Goal: Register for event/course

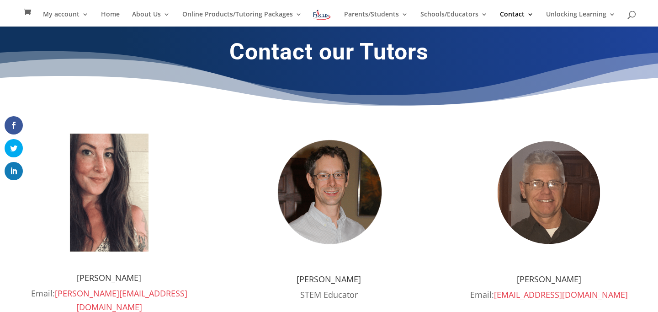
scroll to position [229, 0]
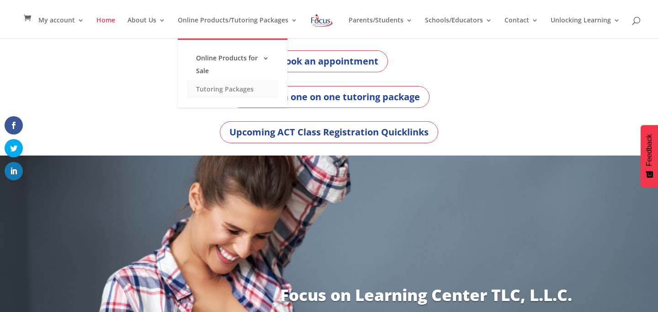
click at [219, 89] on link "Tutoring Packages" at bounding box center [232, 89] width 91 height 18
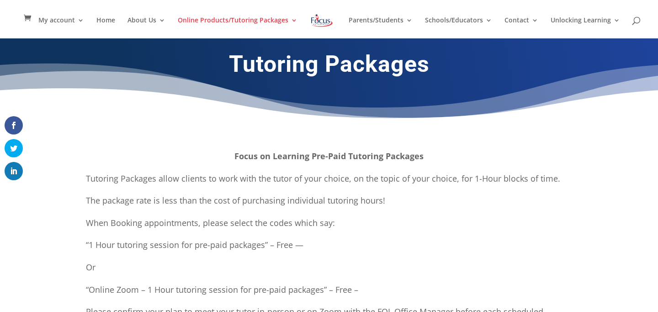
click at [337, 21] on li at bounding box center [327, 27] width 39 height 30
click at [333, 21] on img at bounding box center [322, 20] width 24 height 16
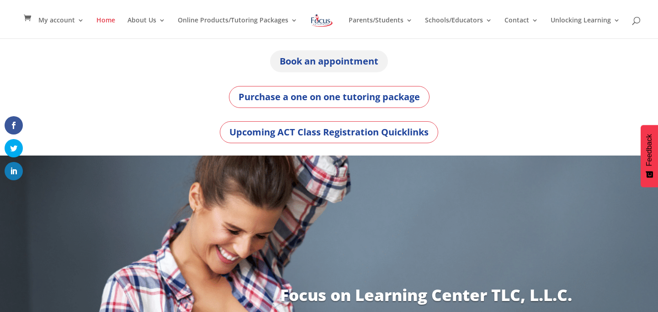
click at [370, 59] on link "Book an appointment" at bounding box center [329, 61] width 118 height 22
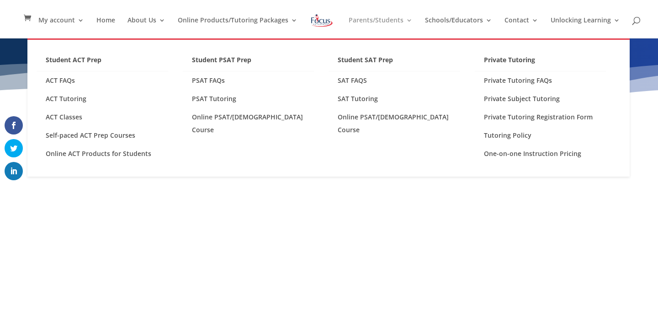
click at [390, 21] on link "Parents/Students" at bounding box center [381, 27] width 64 height 21
click at [103, 119] on link "ACT Classes" at bounding box center [103, 117] width 132 height 18
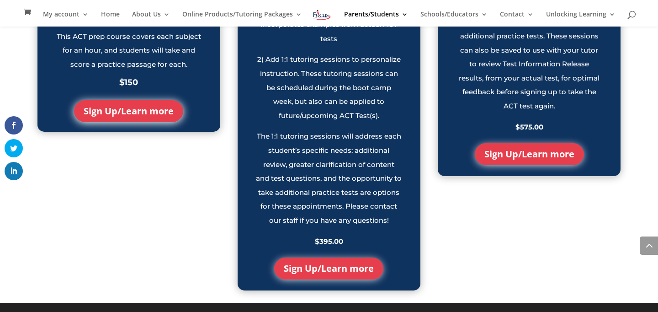
scroll to position [1043, 0]
click at [303, 267] on link "Sign Up/Learn more" at bounding box center [328, 268] width 109 height 22
